Goal: Task Accomplishment & Management: Manage account settings

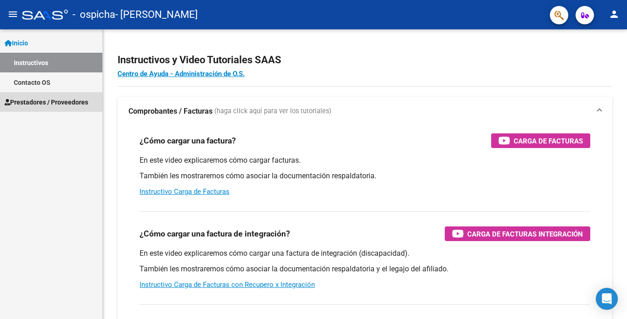
click at [42, 99] on span "Prestadores / Proveedores" at bounding box center [46, 102] width 83 height 10
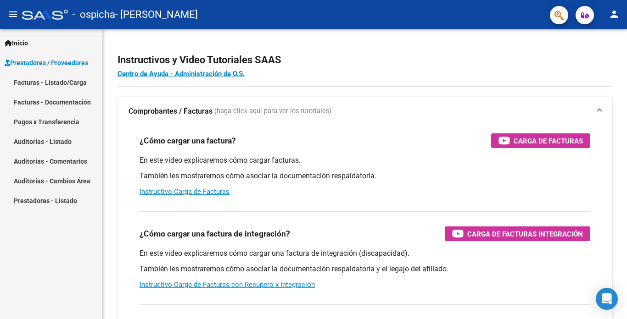
click at [69, 103] on link "Facturas - Documentación" at bounding box center [51, 102] width 102 height 20
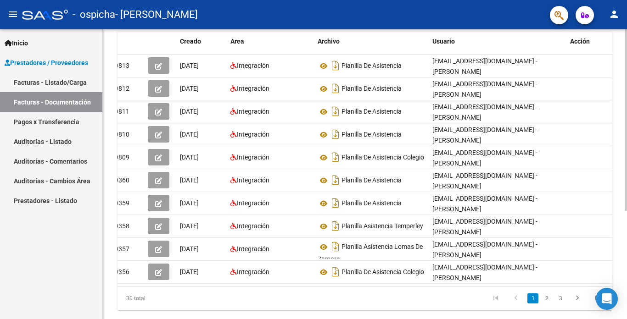
scroll to position [172, 0]
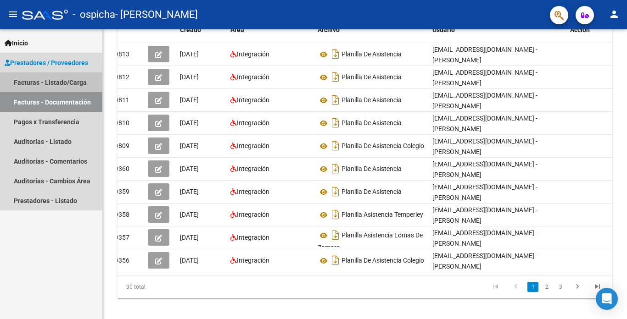
click at [67, 79] on link "Facturas - Listado/Carga" at bounding box center [51, 82] width 102 height 20
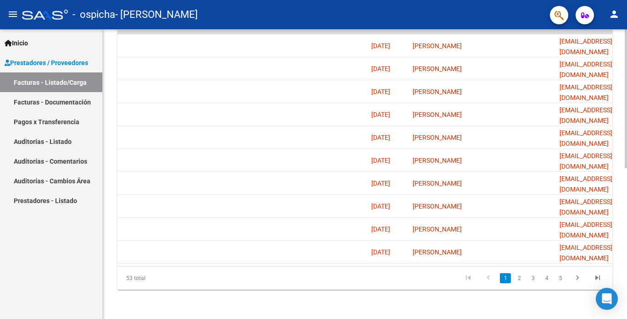
scroll to position [0, 1439]
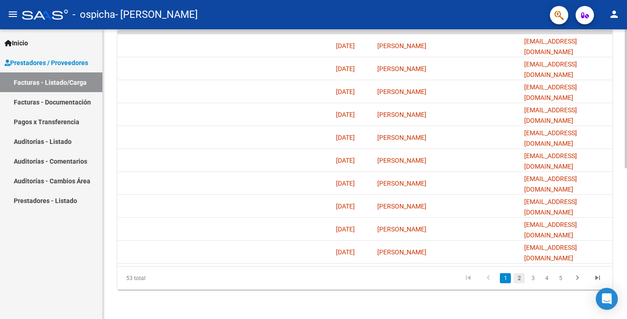
click at [519, 279] on link "2" at bounding box center [518, 278] width 11 height 10
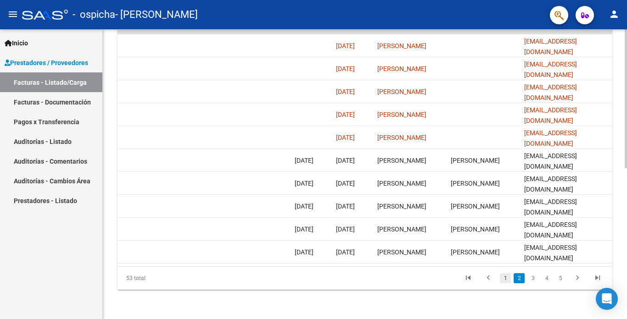
click at [502, 278] on link "1" at bounding box center [504, 278] width 11 height 10
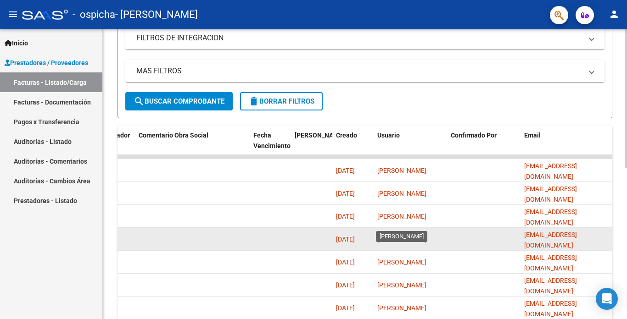
scroll to position [178, 0]
